Goal: Information Seeking & Learning: Learn about a topic

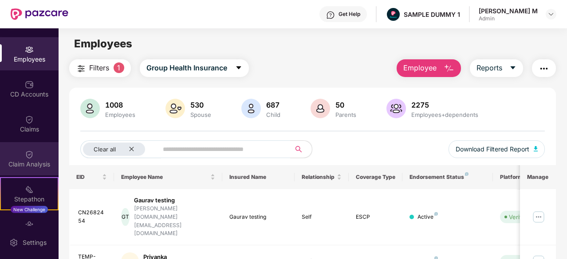
scroll to position [63, 0]
click at [29, 161] on div "Claim Analysis" at bounding box center [29, 162] width 59 height 9
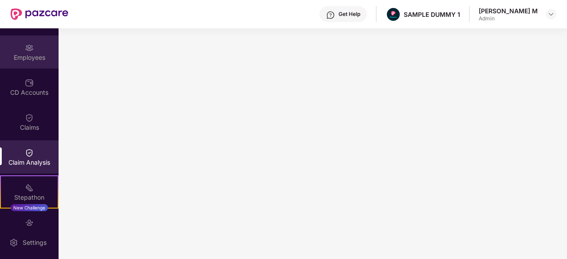
scroll to position [0, 0]
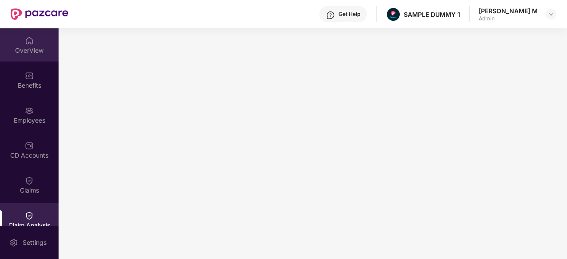
click at [32, 49] on div "OverView" at bounding box center [29, 50] width 59 height 9
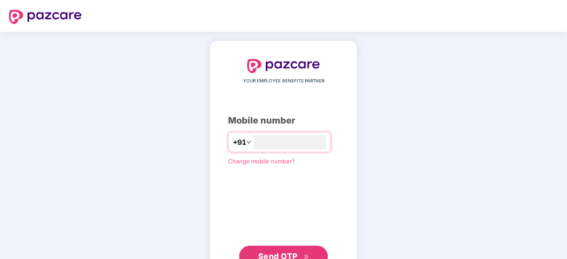
type input "**********"
click at [305, 254] on icon "double-right" at bounding box center [306, 257] width 6 height 6
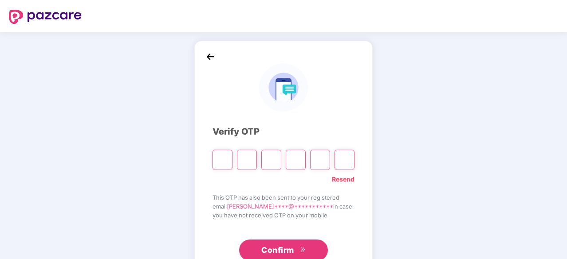
paste input "*"
type input "*"
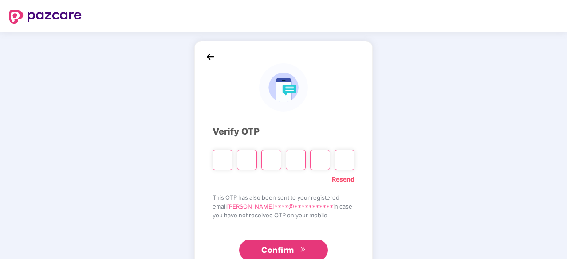
type input "*"
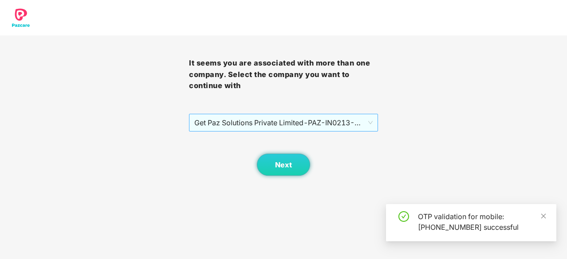
click at [310, 122] on span "Get Paz Solutions Private Limited - PAZ-IN0213 - EMPLOYEE" at bounding box center [283, 122] width 178 height 17
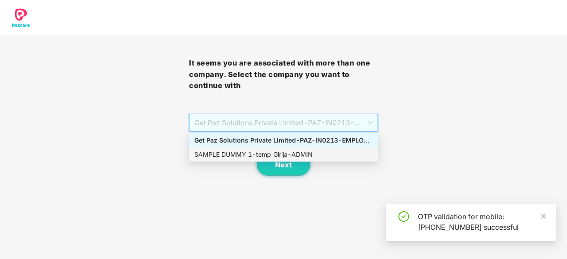
click at [298, 156] on div "SAMPLE DUMMY 1 - temp_Girija - ADMIN" at bounding box center [283, 155] width 178 height 10
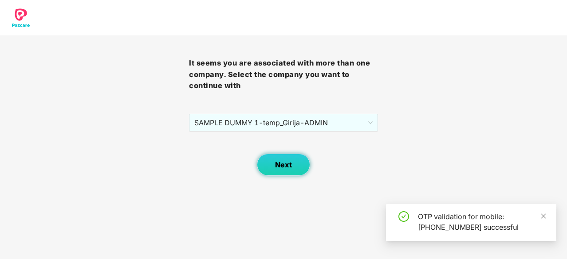
click at [298, 156] on button "Next" at bounding box center [283, 165] width 53 height 22
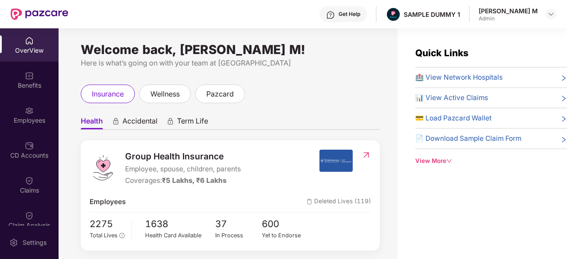
click at [28, 53] on div "OverView" at bounding box center [29, 50] width 59 height 9
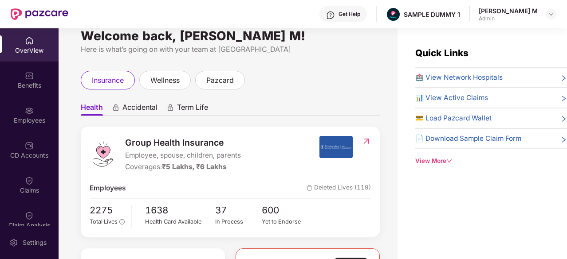
scroll to position [13, 0]
click at [180, 76] on span "wellness" at bounding box center [164, 80] width 29 height 11
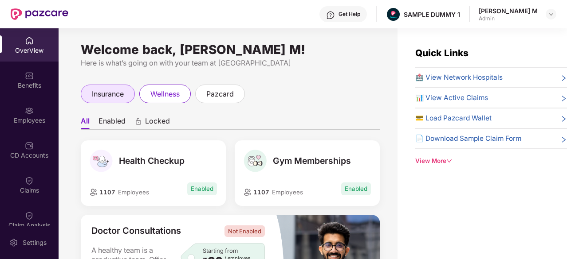
click at [118, 94] on span "insurance" at bounding box center [108, 94] width 32 height 11
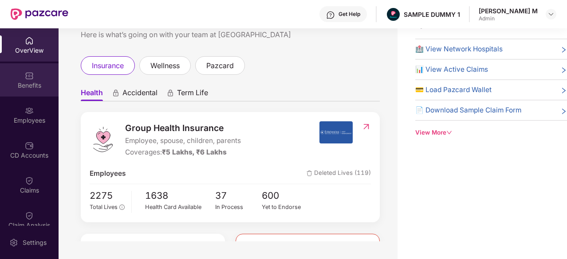
click at [28, 71] on img at bounding box center [29, 75] width 9 height 9
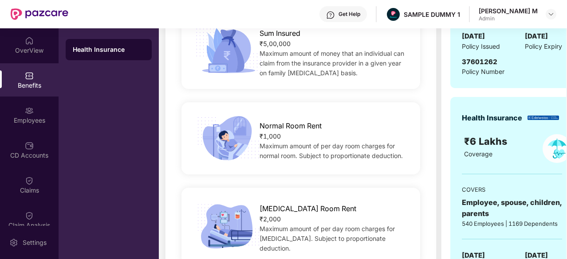
scroll to position [251, 0]
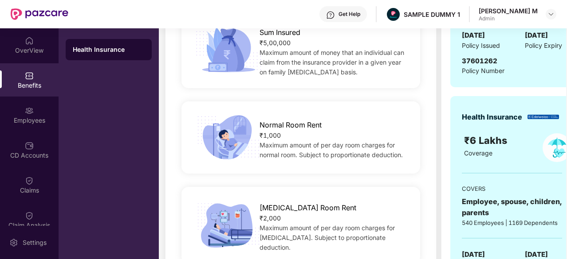
click at [306, 144] on span "Maximum amount of per day room charges for normal room. Subject to proportionat…" at bounding box center [330, 149] width 143 height 17
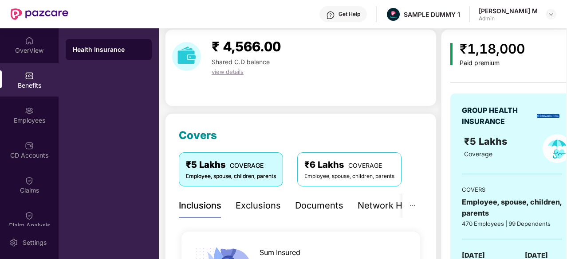
scroll to position [28, 0]
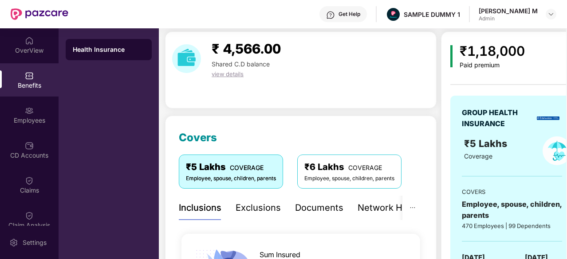
click at [272, 203] on div "Exclusions" at bounding box center [257, 208] width 45 height 14
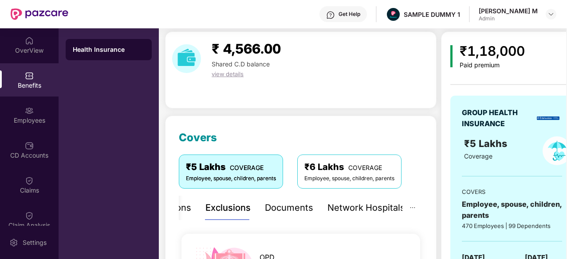
click at [303, 212] on div "Documents" at bounding box center [289, 208] width 48 height 14
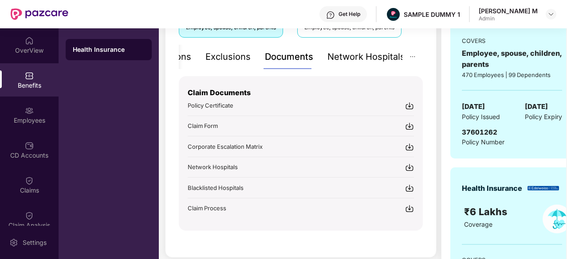
scroll to position [180, 0]
click at [285, 148] on div "Corporate Escalation Matrix" at bounding box center [301, 145] width 226 height 9
click at [292, 208] on div "Claim Process" at bounding box center [301, 208] width 226 height 9
click at [349, 51] on div "Network Hospitals" at bounding box center [366, 57] width 78 height 14
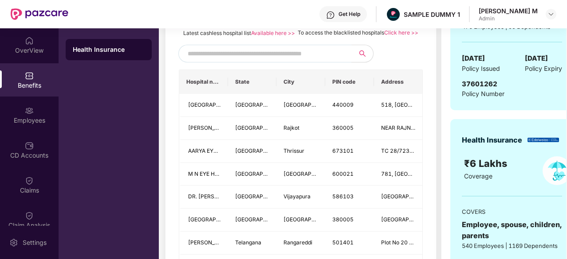
scroll to position [228, 0]
click at [246, 60] on input "text" at bounding box center [264, 53] width 152 height 13
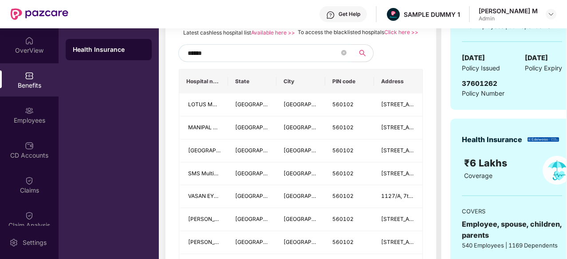
type input "******"
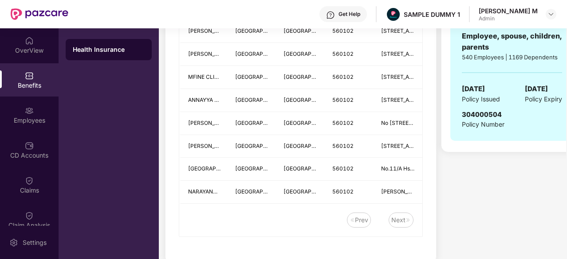
scroll to position [417, 0]
click at [236, 204] on td "Karnataka" at bounding box center [252, 192] width 49 height 23
click at [203, 195] on td "NARAYANA MULTISPECIALITY HOSPITAL (A UNIT OF NARAYANA HRUDAYALAYA PVT LTD)" at bounding box center [203, 192] width 49 height 23
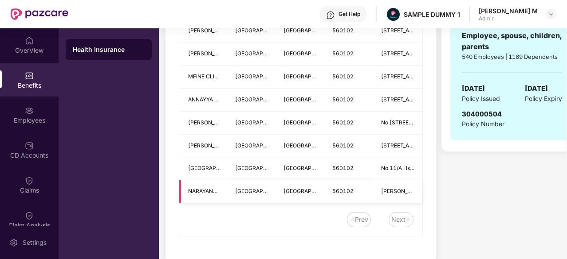
scroll to position [0, 17]
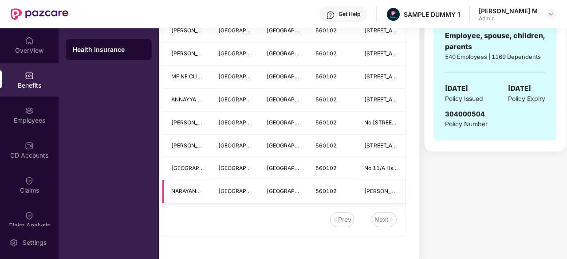
click at [380, 195] on span "Basanth Health Centre Building No 1, 18th Main Rd Sector 3" at bounding box center [439, 191] width 151 height 7
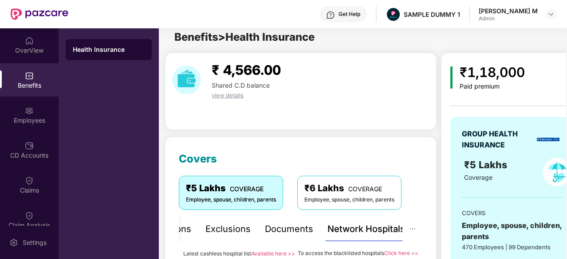
scroll to position [0, 0]
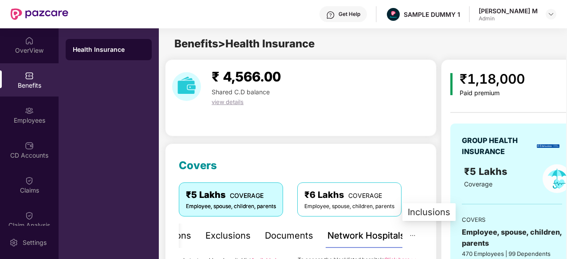
click at [416, 237] on button "button" at bounding box center [412, 236] width 20 height 24
click at [410, 236] on icon "ellipsis" at bounding box center [412, 236] width 6 height 6
click at [420, 213] on div "Inclusions" at bounding box center [429, 213] width 43 height 10
